Goal: Information Seeking & Learning: Learn about a topic

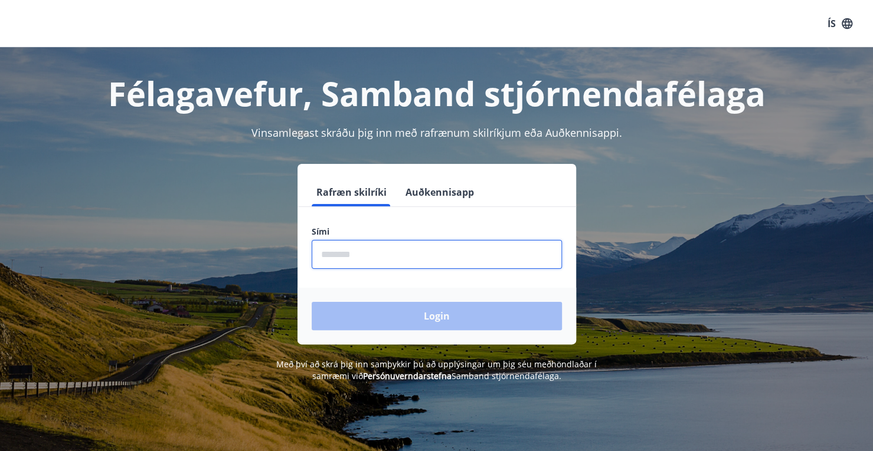
click at [396, 261] on input "phone" at bounding box center [437, 254] width 250 height 29
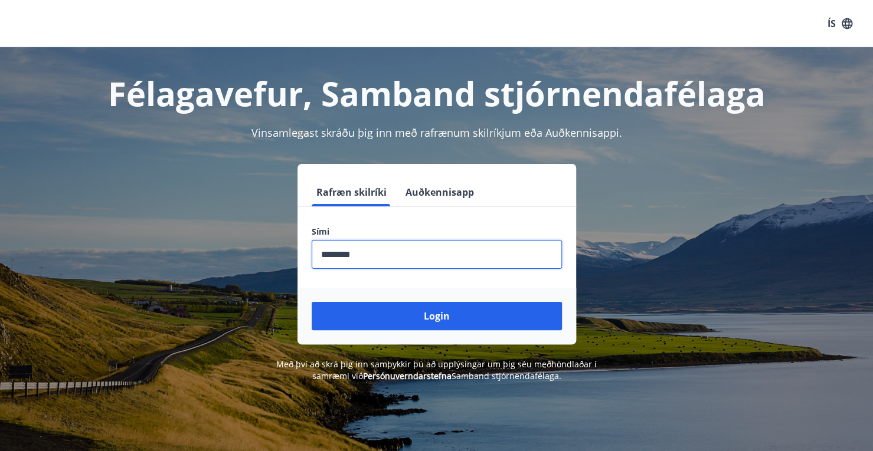
type input "********"
click at [312, 302] on button "Login" at bounding box center [437, 316] width 250 height 28
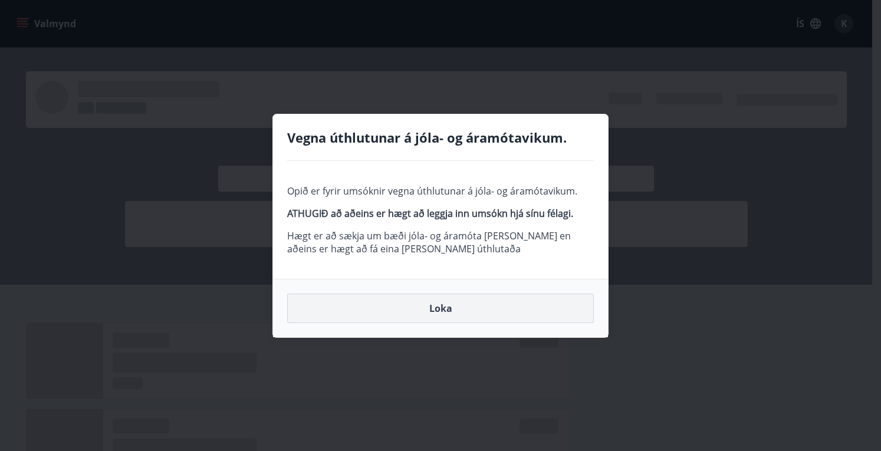
click at [425, 309] on button "Loka" at bounding box center [440, 309] width 307 height 30
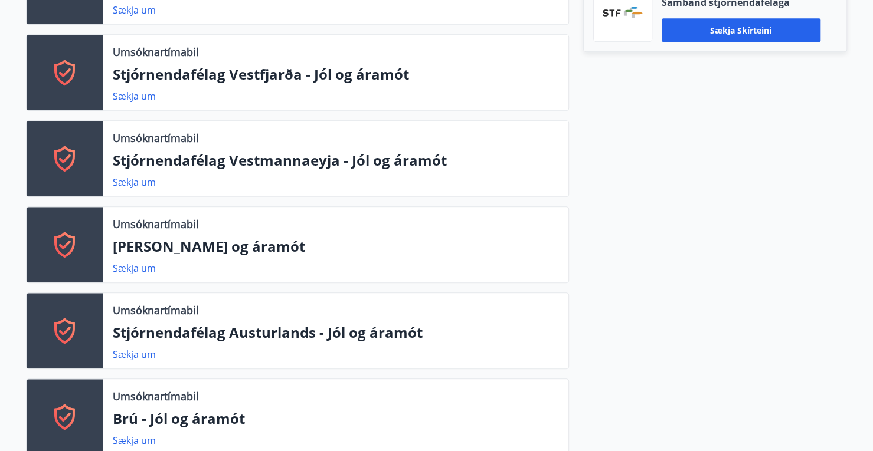
scroll to position [1239, 0]
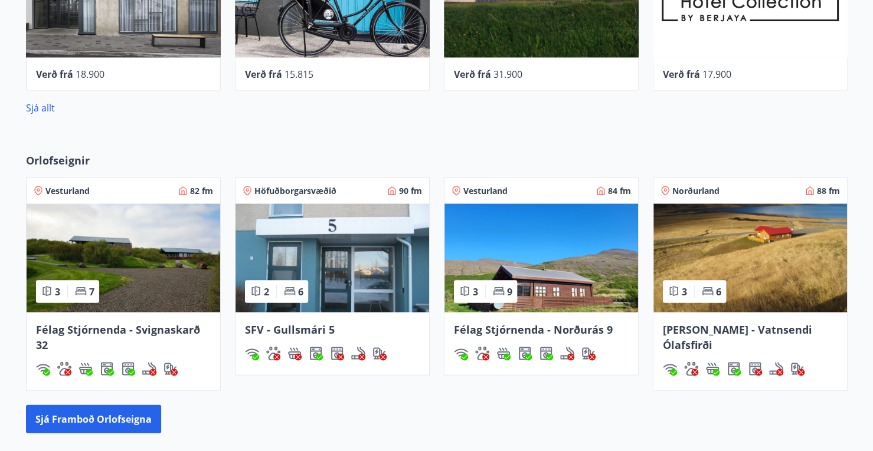
drag, startPoint x: 634, startPoint y: 281, endPoint x: 431, endPoint y: 422, distance: 246.7
click at [431, 422] on div "Sjá framboð orlofseigna" at bounding box center [436, 419] width 821 height 28
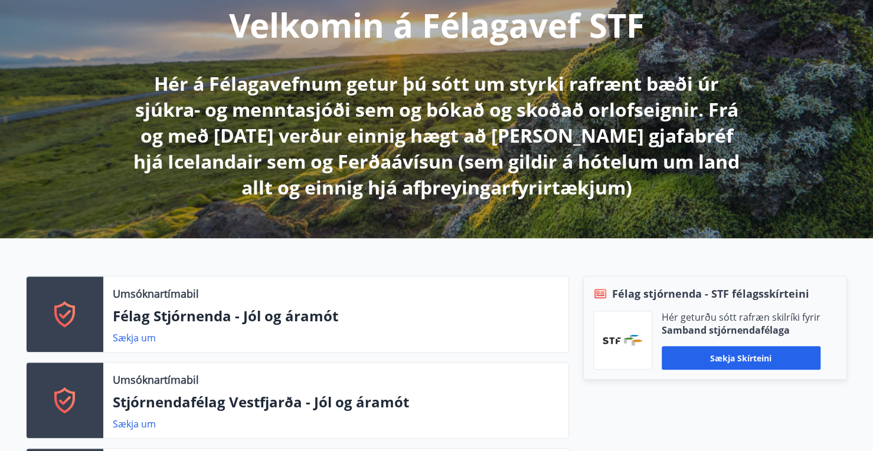
scroll to position [0, 0]
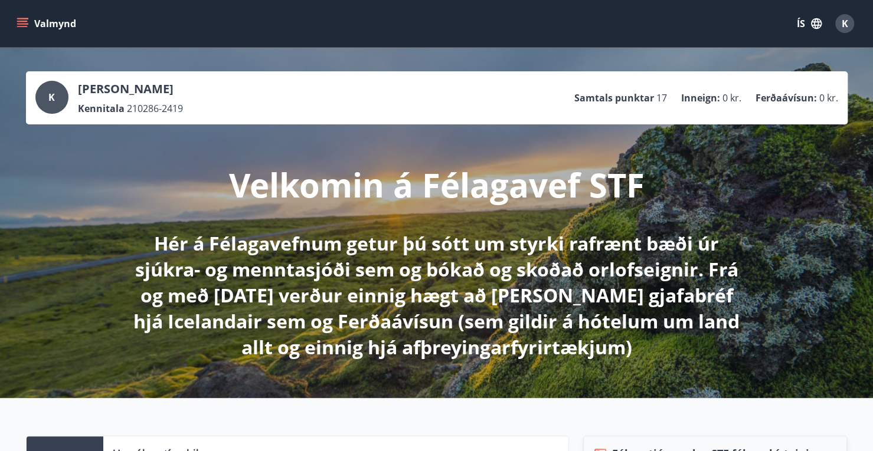
click at [40, 20] on button "Valmynd" at bounding box center [47, 23] width 67 height 21
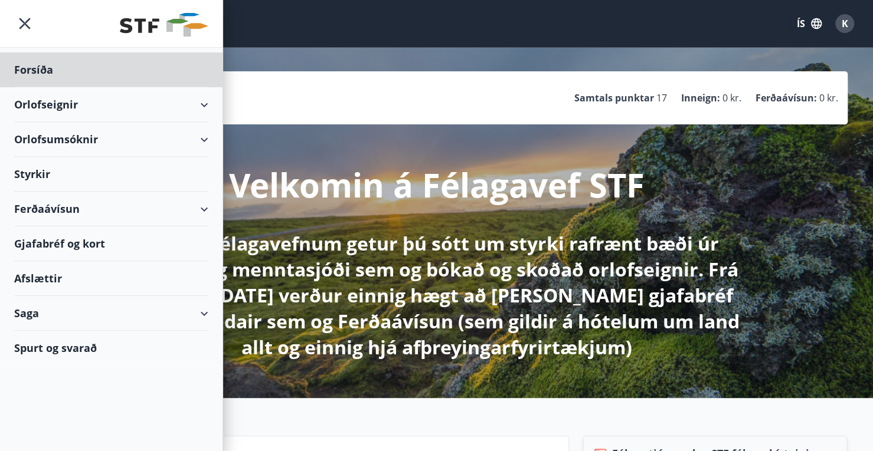
click at [65, 169] on div "Styrkir" at bounding box center [111, 174] width 194 height 35
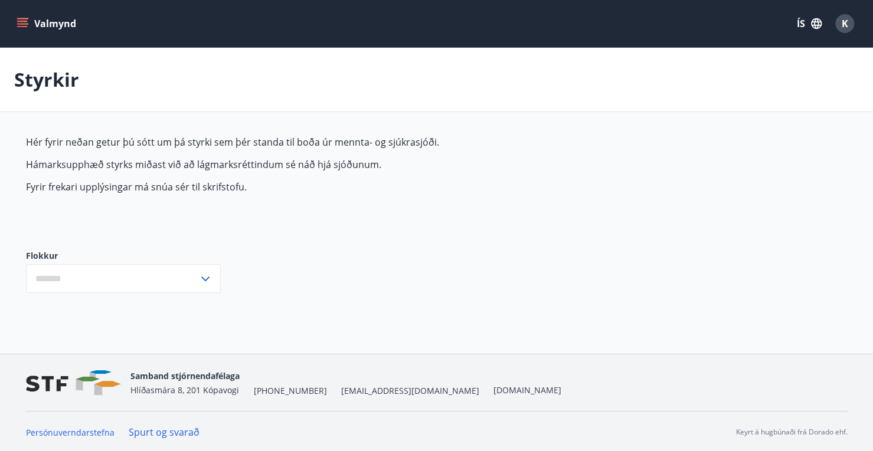
type input "***"
